Goal: Check status: Check status

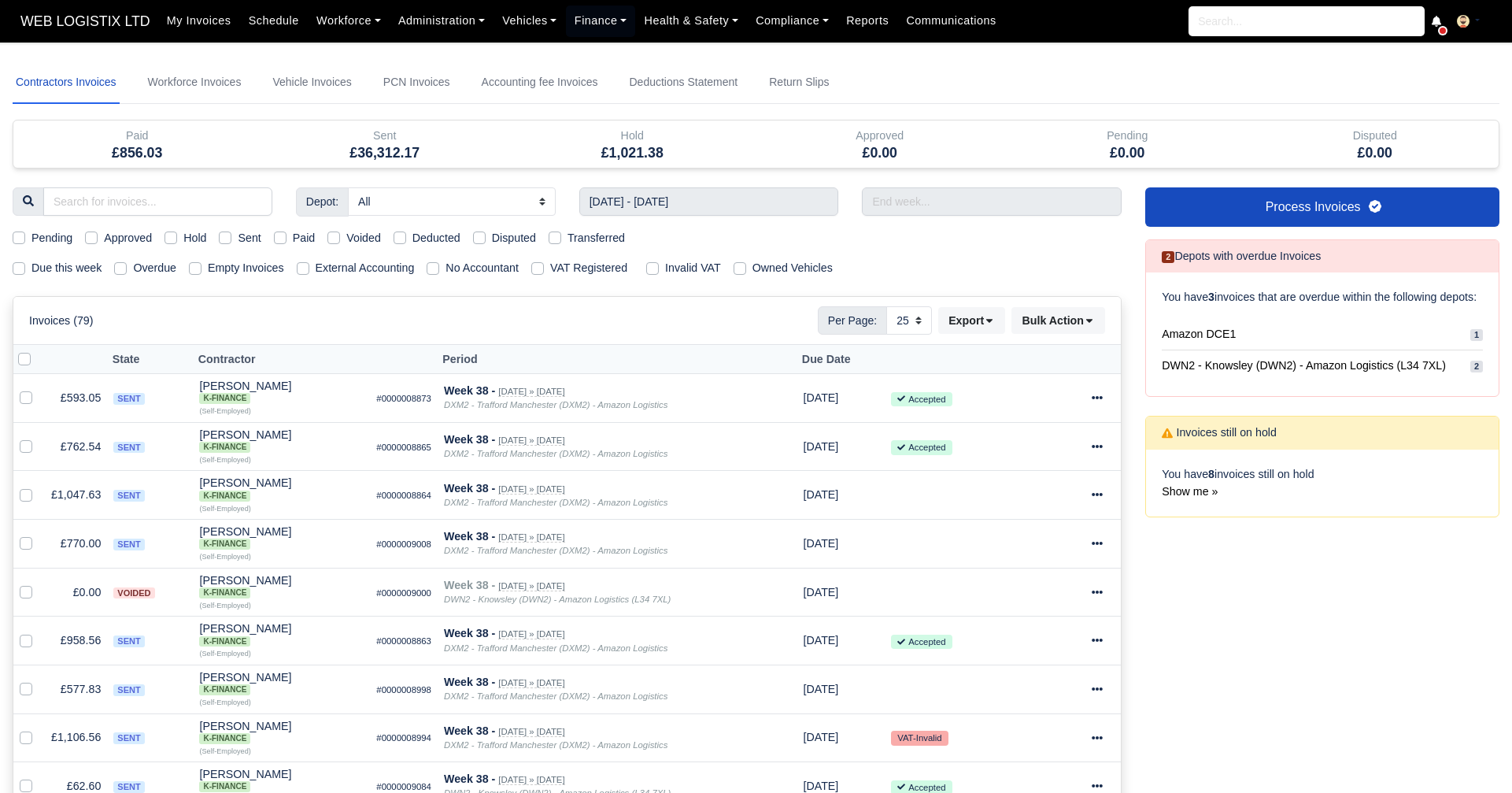
select select "25"
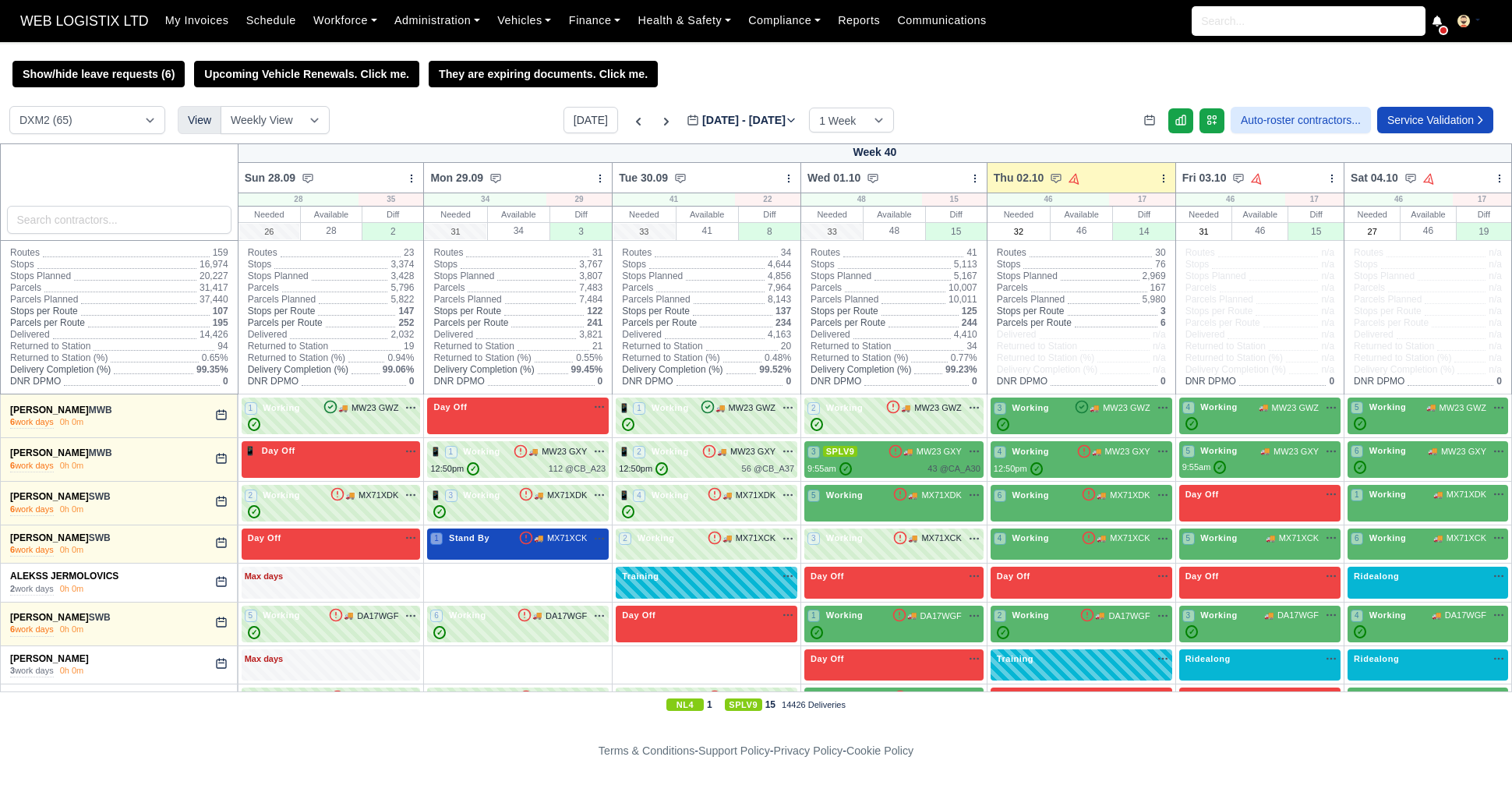
select select "1"
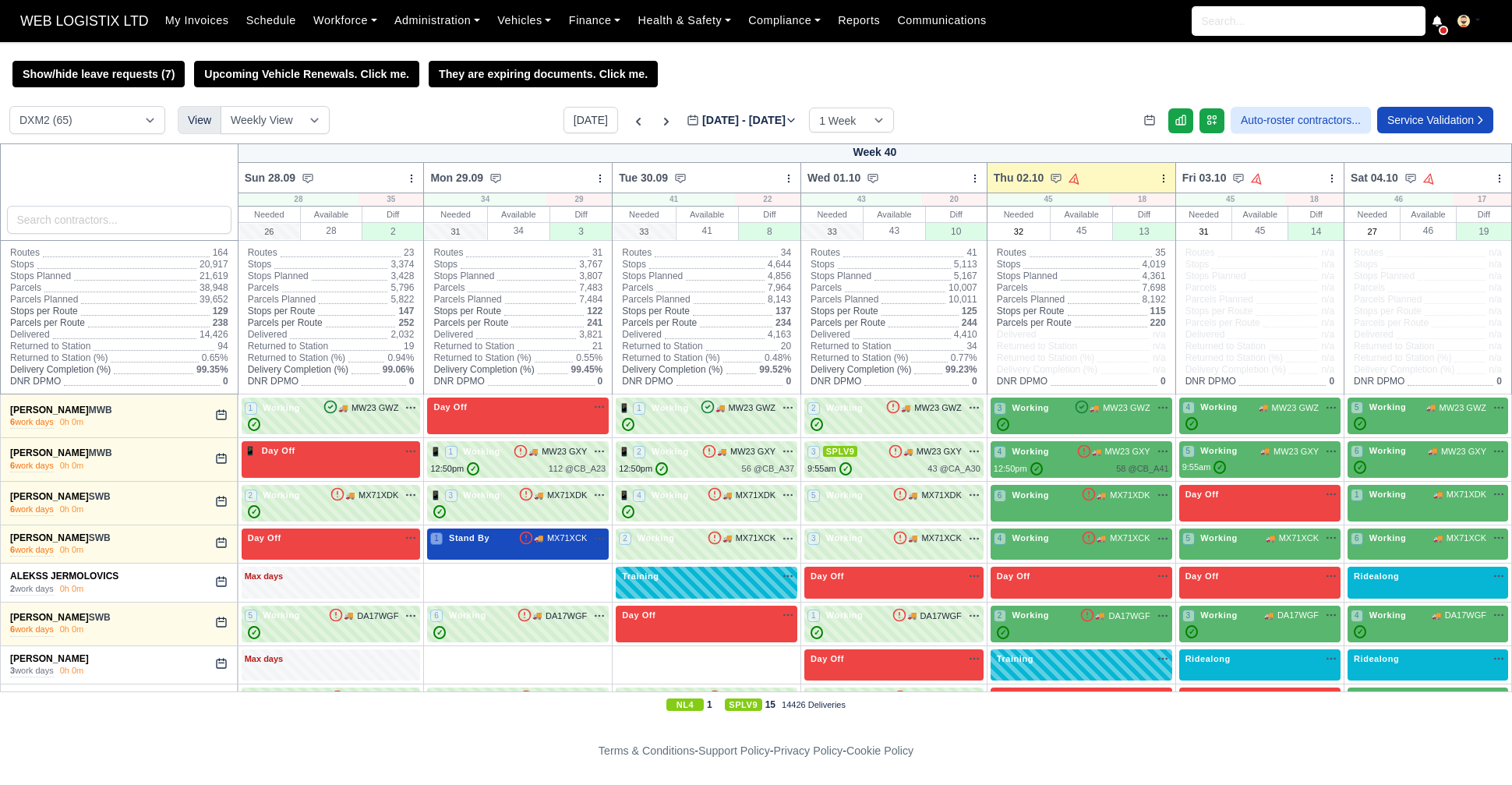
select select "1"
